Goal: Find specific page/section: Find specific page/section

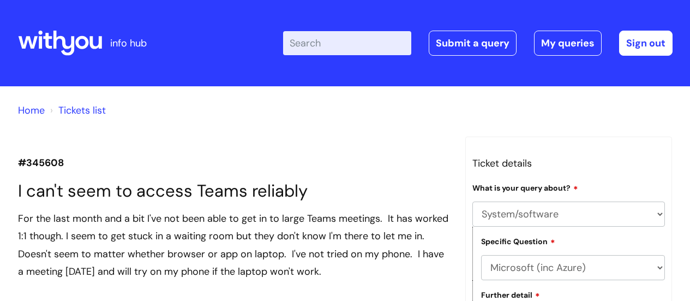
select select "System/software"
select select "Microsoft (inc Azure)"
select select "I need access to Teams"
click at [77, 42] on icon at bounding box center [81, 42] width 13 height 13
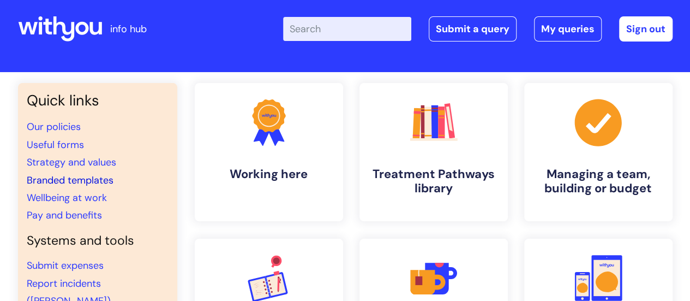
scroll to position [15, 0]
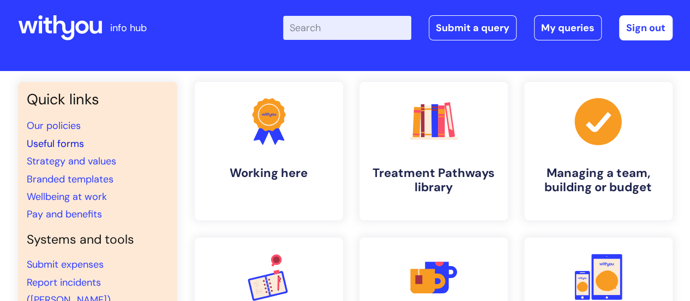
click at [59, 142] on link "Useful forms" at bounding box center [55, 143] width 57 height 13
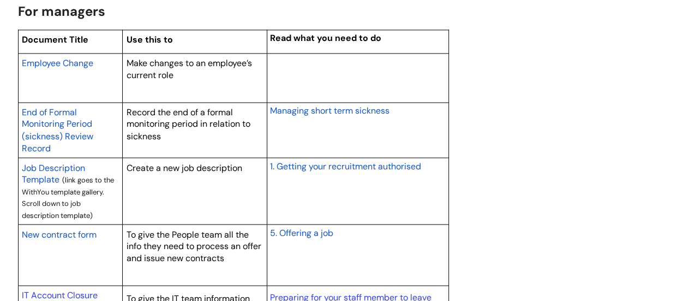
scroll to position [898, 0]
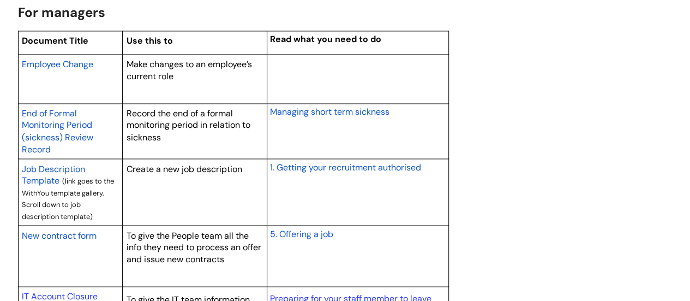
click at [50, 60] on span "Employee Change" at bounding box center [57, 63] width 71 height 11
